Goal: Task Accomplishment & Management: Use online tool/utility

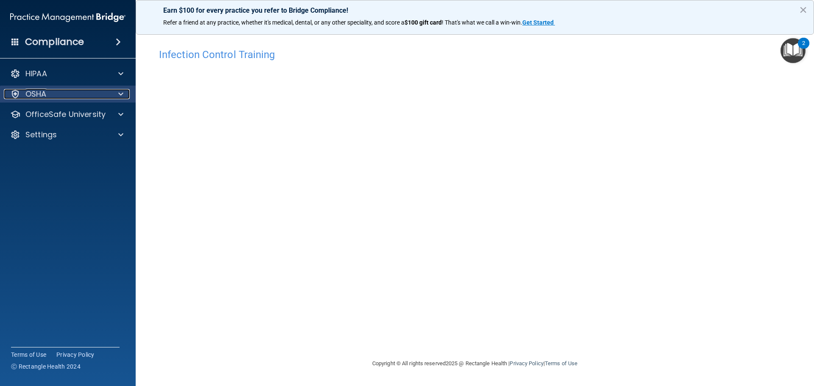
click at [98, 92] on div "OSHA" at bounding box center [56, 94] width 105 height 10
click at [41, 94] on p "OSHA" at bounding box center [35, 94] width 21 height 10
click at [42, 94] on p "OSHA" at bounding box center [35, 94] width 21 height 10
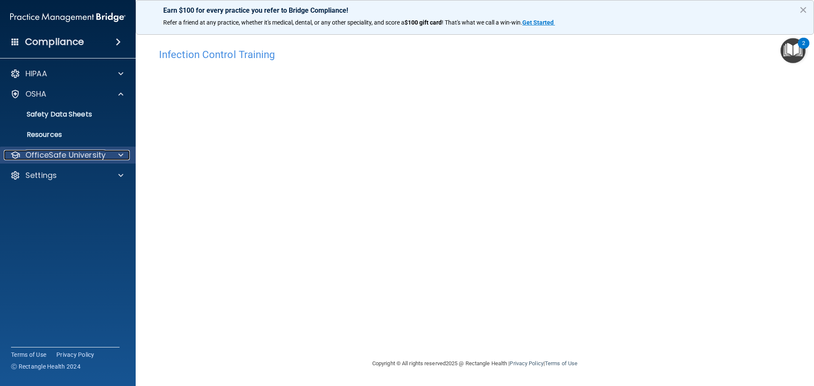
click at [92, 157] on p "OfficeSafe University" at bounding box center [65, 155] width 80 height 10
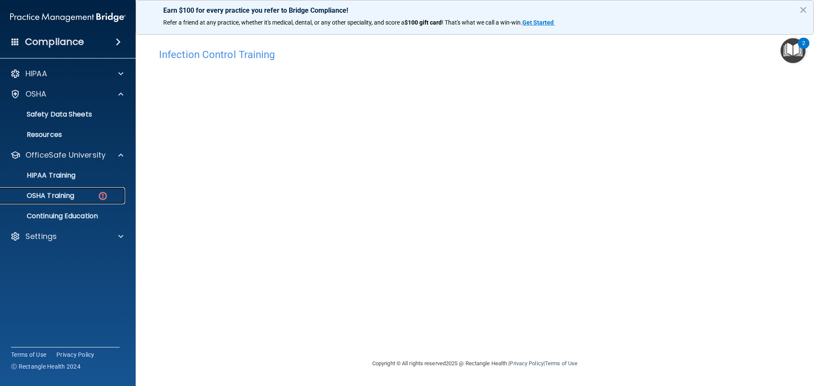
click at [61, 196] on p "OSHA Training" at bounding box center [40, 196] width 69 height 8
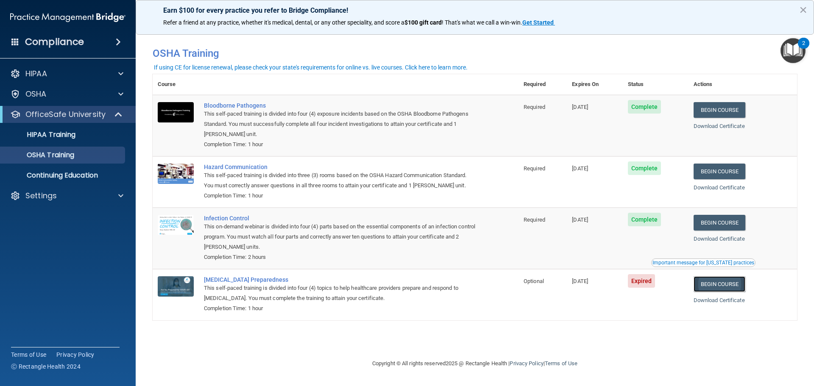
click at [710, 285] on link "Begin Course" at bounding box center [720, 285] width 52 height 16
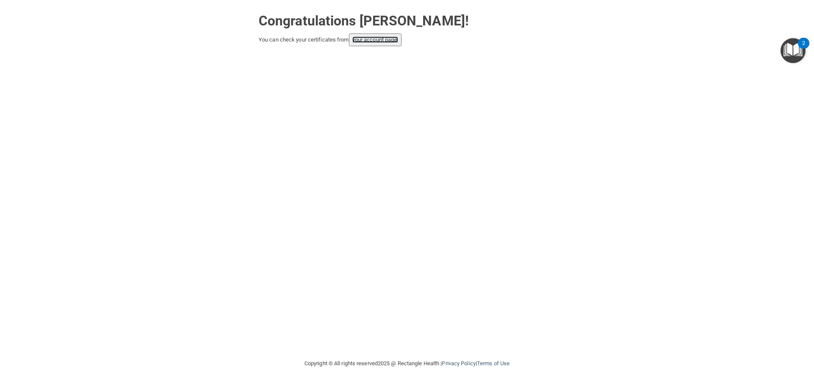
click at [377, 39] on link "your account page!" at bounding box center [375, 39] width 46 height 6
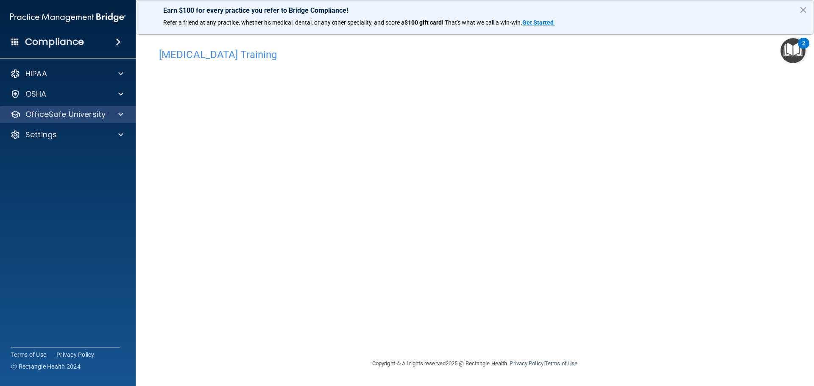
click at [119, 120] on div "OfficeSafe University" at bounding box center [68, 114] width 136 height 17
click at [72, 118] on p "OfficeSafe University" at bounding box center [65, 114] width 80 height 10
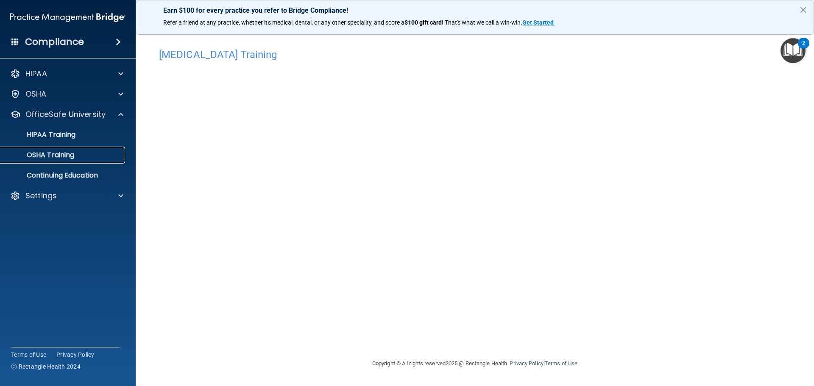
click at [60, 154] on p "OSHA Training" at bounding box center [40, 155] width 69 height 8
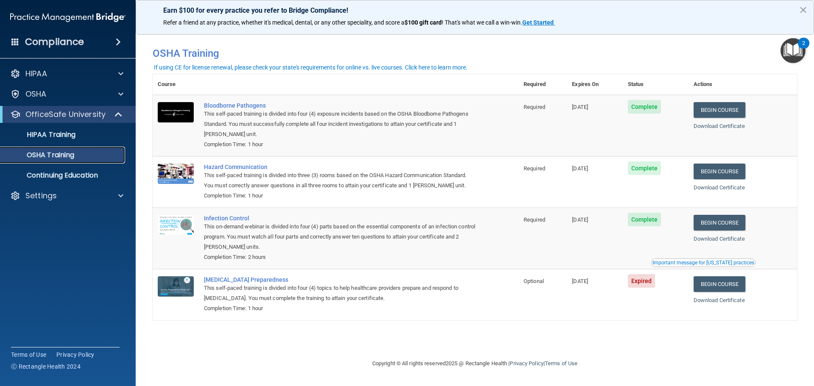
click at [33, 152] on p "OSHA Training" at bounding box center [40, 155] width 69 height 8
click at [651, 284] on span "Expired" at bounding box center [642, 281] width 28 height 14
click at [712, 285] on link "Begin Course" at bounding box center [720, 285] width 52 height 16
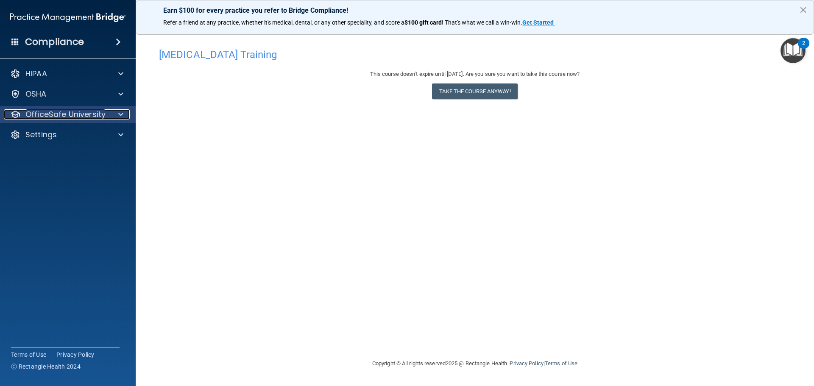
click at [70, 113] on p "OfficeSafe University" at bounding box center [65, 114] width 80 height 10
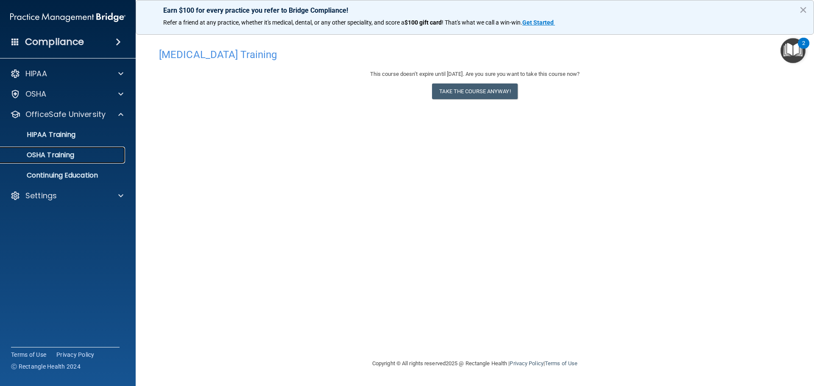
click at [52, 150] on link "OSHA Training" at bounding box center [59, 155] width 134 height 17
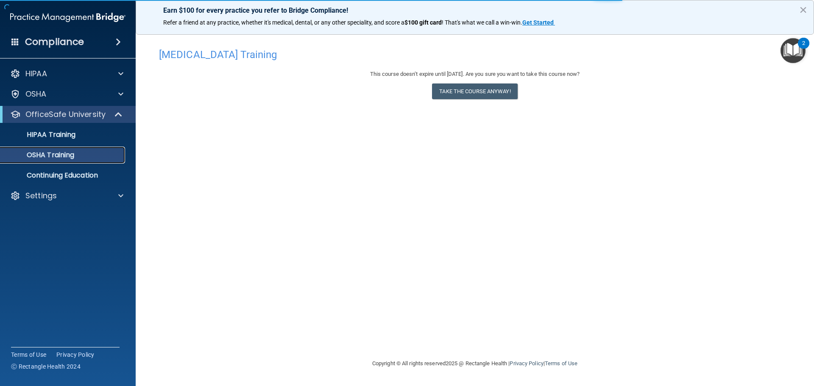
click at [75, 157] on div "OSHA Training" at bounding box center [64, 155] width 116 height 8
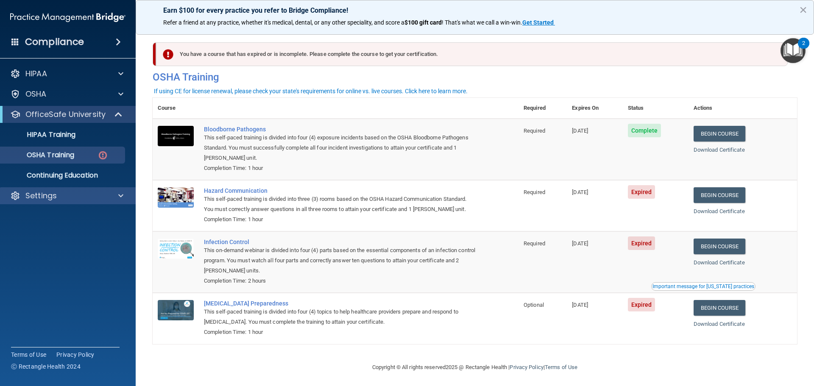
click at [78, 187] on div "Settings" at bounding box center [68, 195] width 136 height 17
click at [72, 194] on div "Settings" at bounding box center [56, 196] width 105 height 10
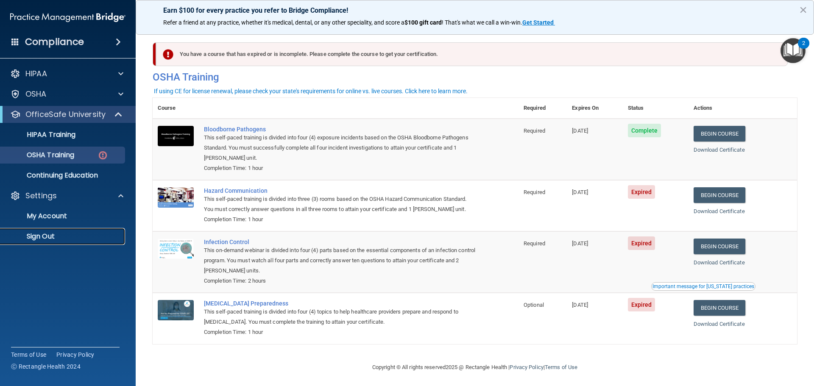
click at [37, 236] on p "Sign Out" at bounding box center [64, 236] width 116 height 8
